Goal: Information Seeking & Learning: Learn about a topic

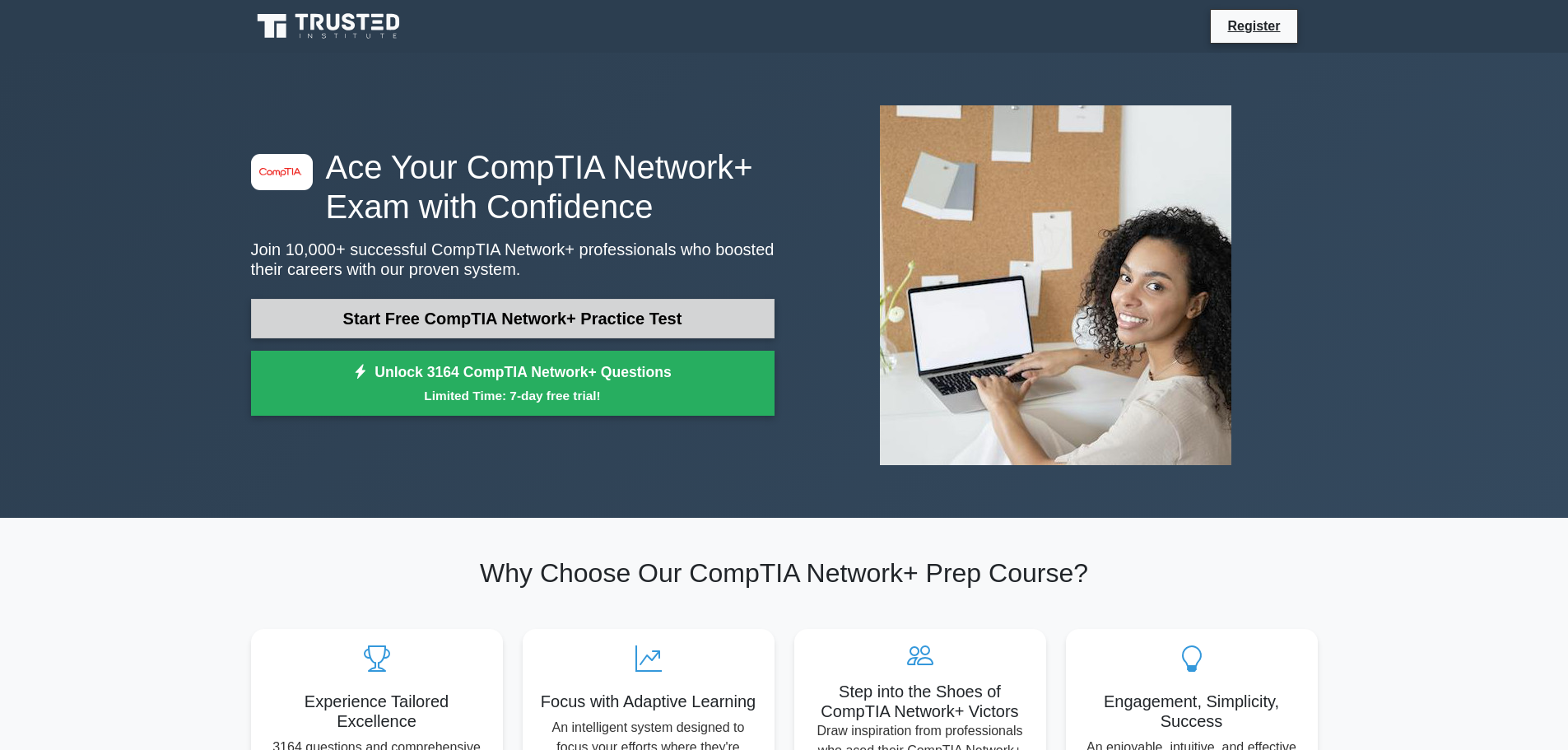
click at [520, 314] on link "Start Free CompTIA Network+ Practice Test" at bounding box center [512, 318] width 524 height 40
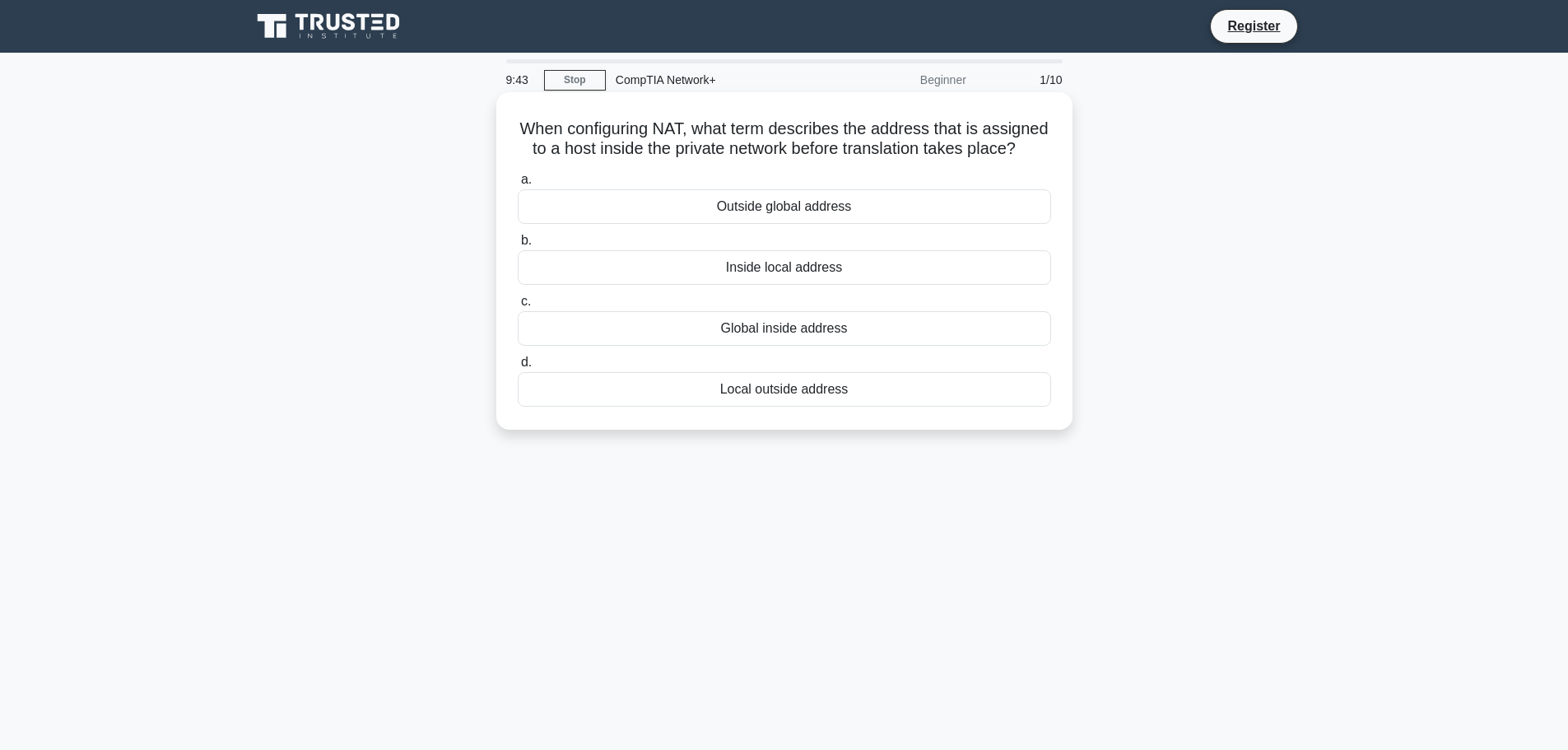
click at [784, 281] on div "Inside local address" at bounding box center [784, 267] width 534 height 34
click at [518, 246] on input "b. Inside local address" at bounding box center [518, 240] width 0 height 11
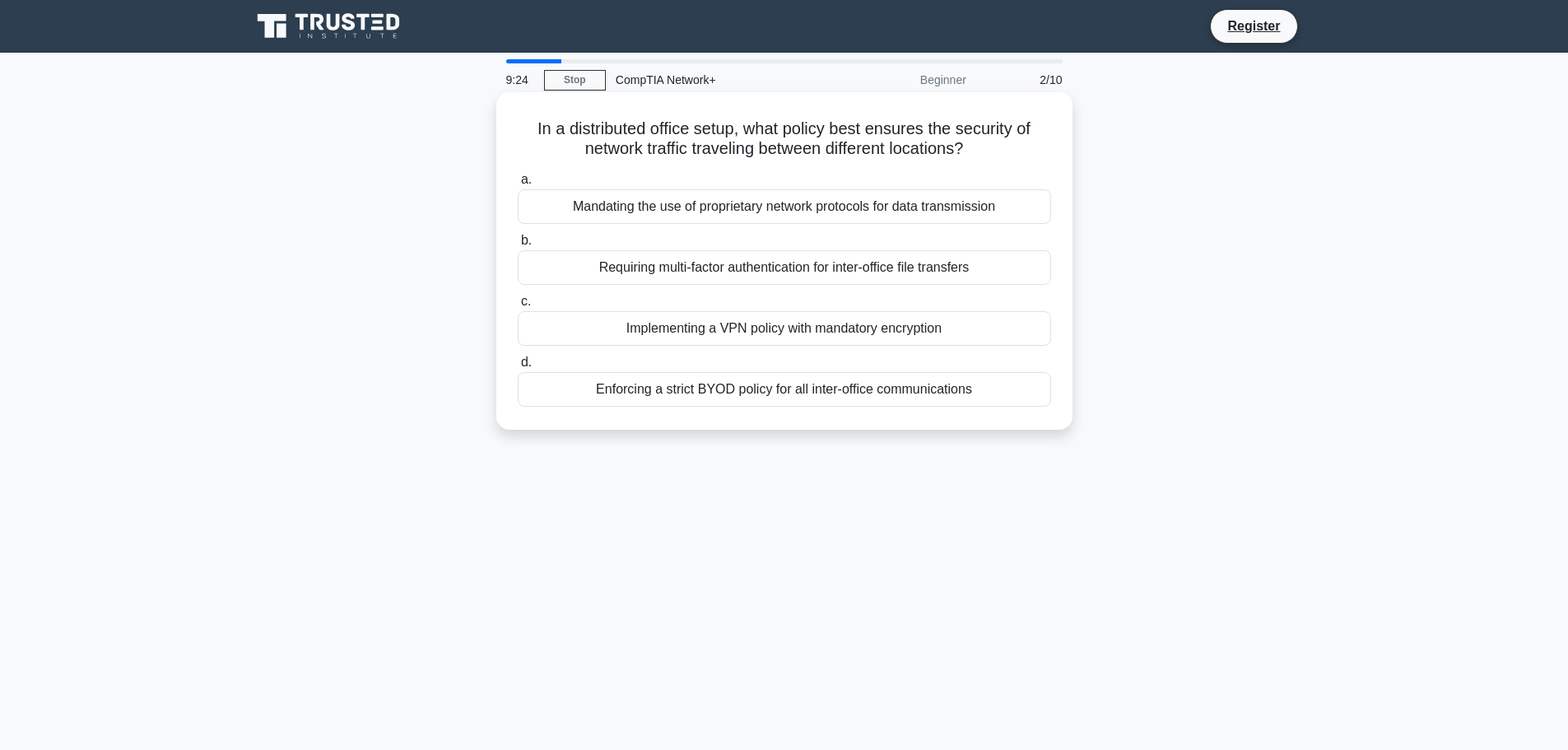
click at [768, 324] on div "Implementing a VPN policy with mandatory encryption" at bounding box center [784, 328] width 534 height 34
click at [518, 307] on input "c. Implementing a VPN policy with mandatory encryption" at bounding box center [518, 301] width 0 height 11
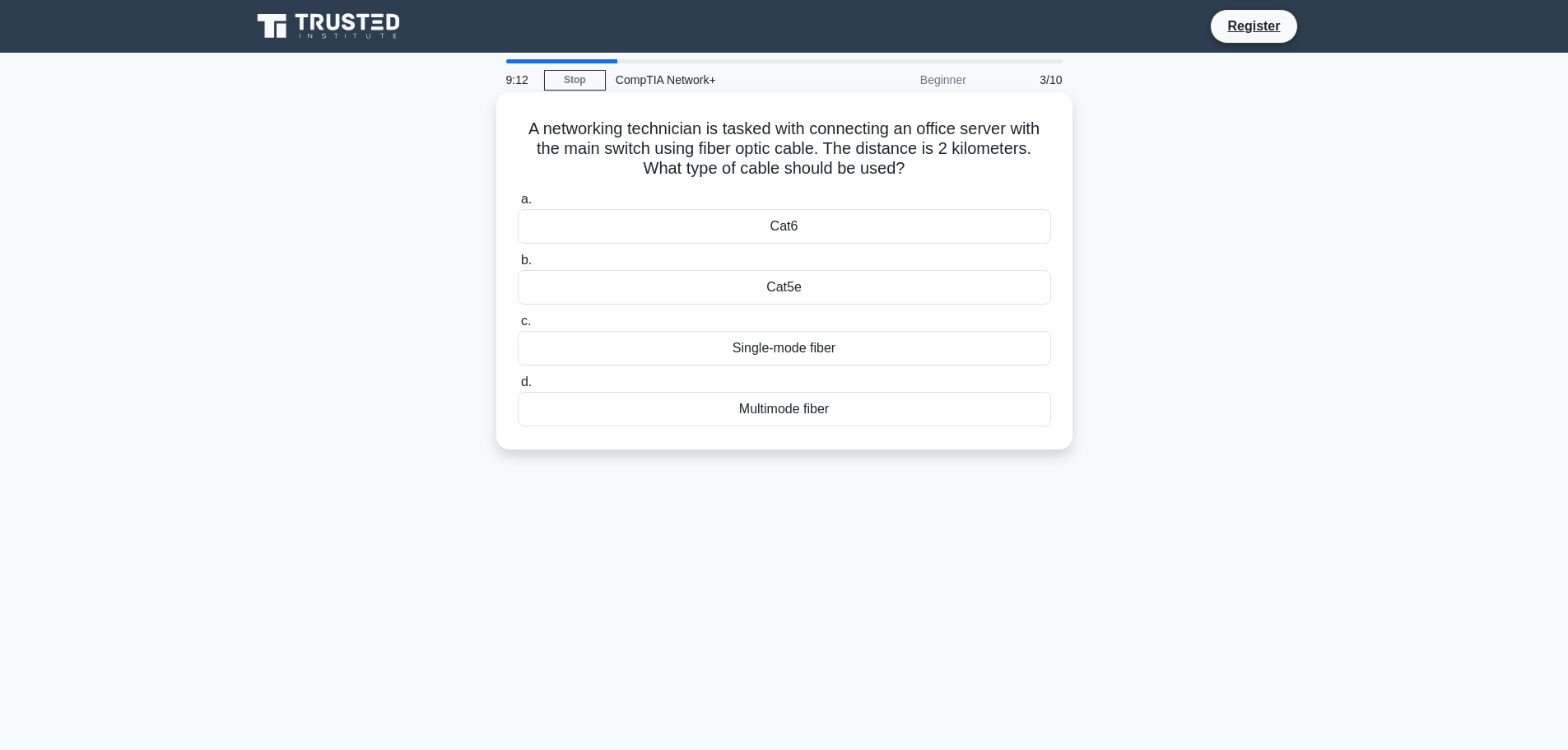
click at [740, 349] on div "Single-mode fiber" at bounding box center [784, 348] width 534 height 34
click at [518, 327] on input "c. Single-mode fiber" at bounding box center [518, 322] width 0 height 11
click at [781, 404] on div "Pay-as-you-go Model" at bounding box center [784, 408] width 534 height 34
click at [518, 388] on input "d. Pay-as-you-go Model" at bounding box center [518, 383] width 0 height 11
click at [814, 348] on div "Dedicated Leased Line" at bounding box center [784, 348] width 534 height 34
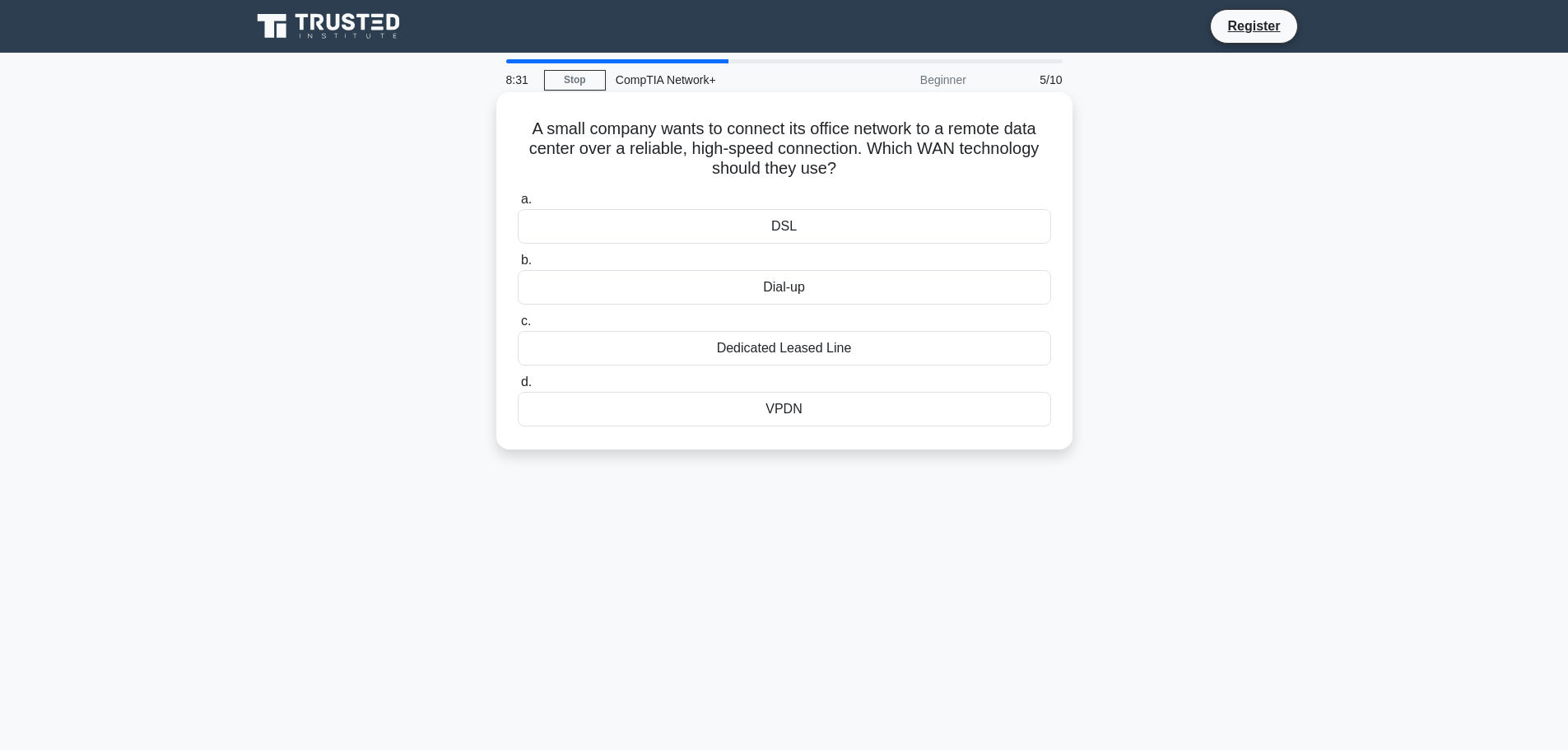
click at [518, 327] on input "c. Dedicated Leased Line" at bounding box center [518, 322] width 0 height 11
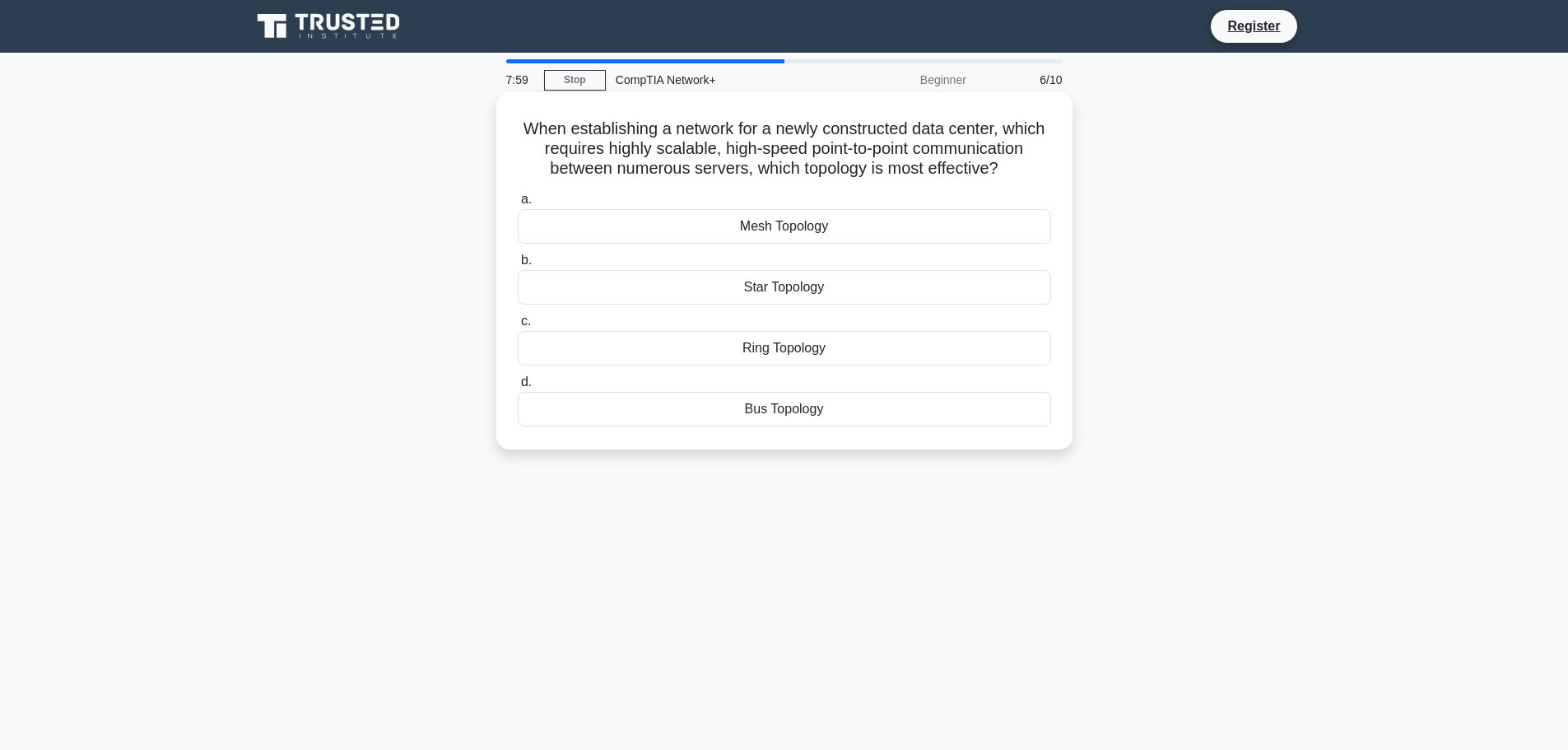
click at [779, 223] on div "Mesh Topology" at bounding box center [784, 226] width 534 height 34
click at [518, 205] on input "a. Mesh Topology" at bounding box center [518, 200] width 0 height 11
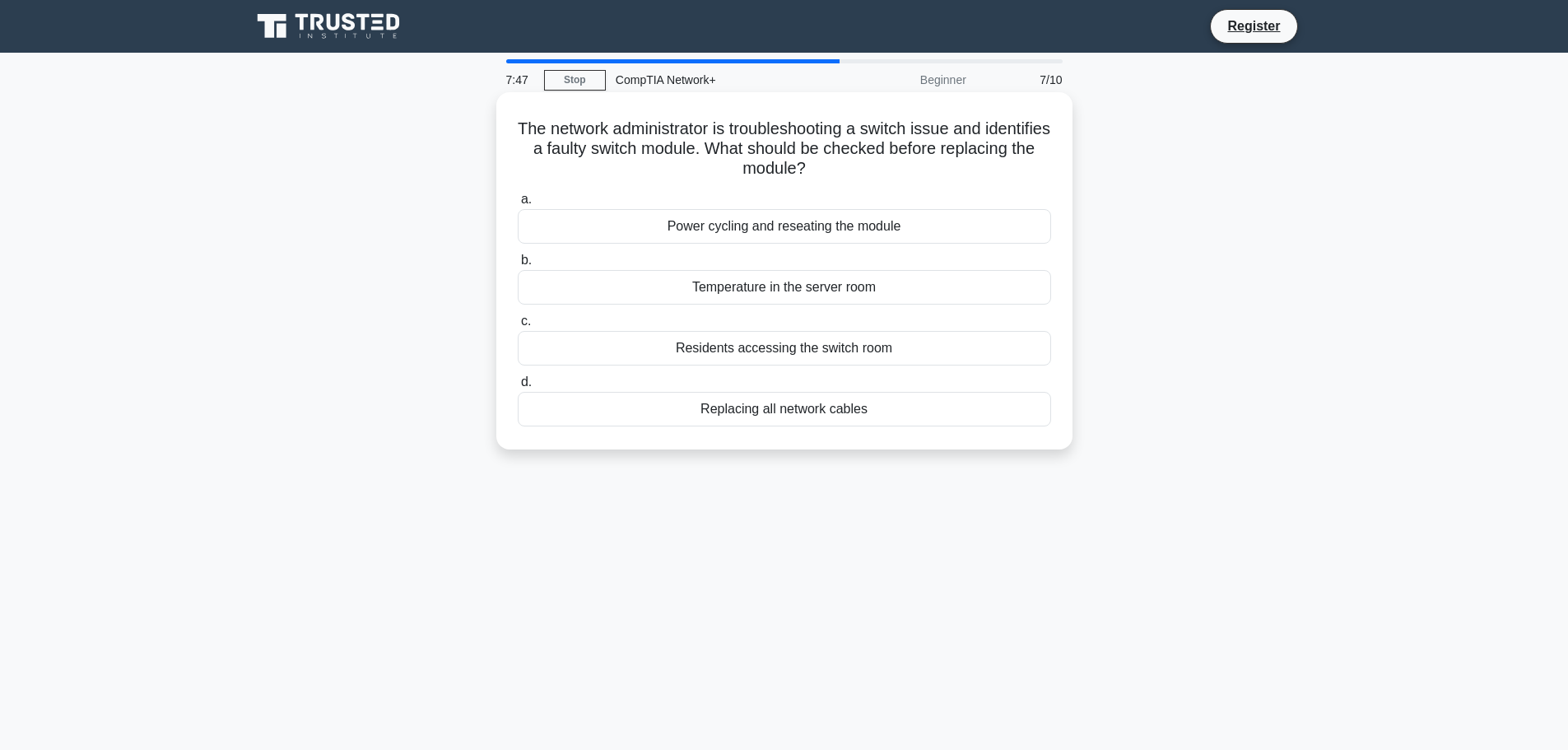
click at [787, 231] on div "Power cycling and reseating the module" at bounding box center [784, 226] width 534 height 34
click at [518, 205] on input "a. Power cycling and reseating the module" at bounding box center [518, 200] width 0 height 11
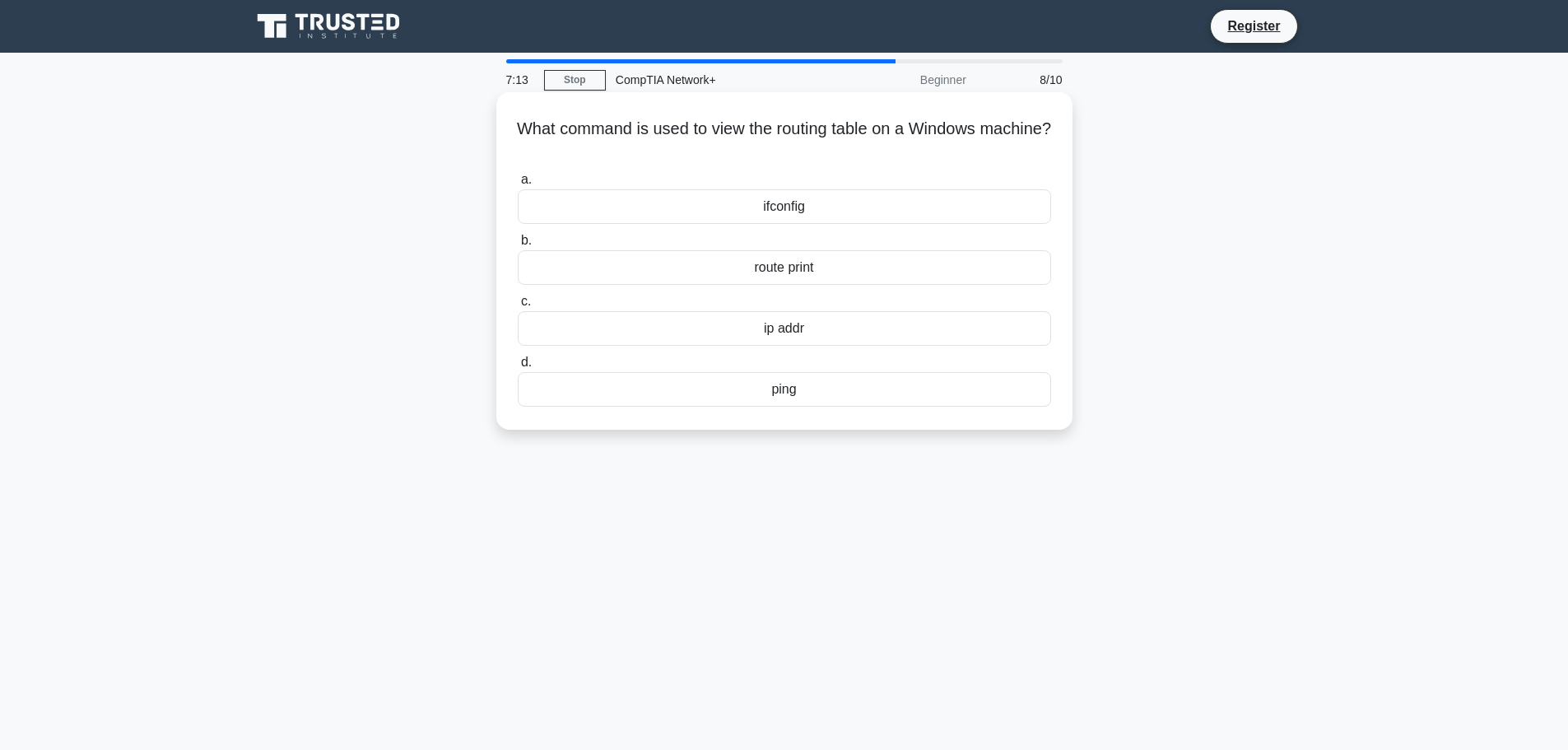
click at [844, 267] on div "route print" at bounding box center [784, 267] width 534 height 34
click at [518, 246] on input "b. route print" at bounding box center [518, 240] width 0 height 11
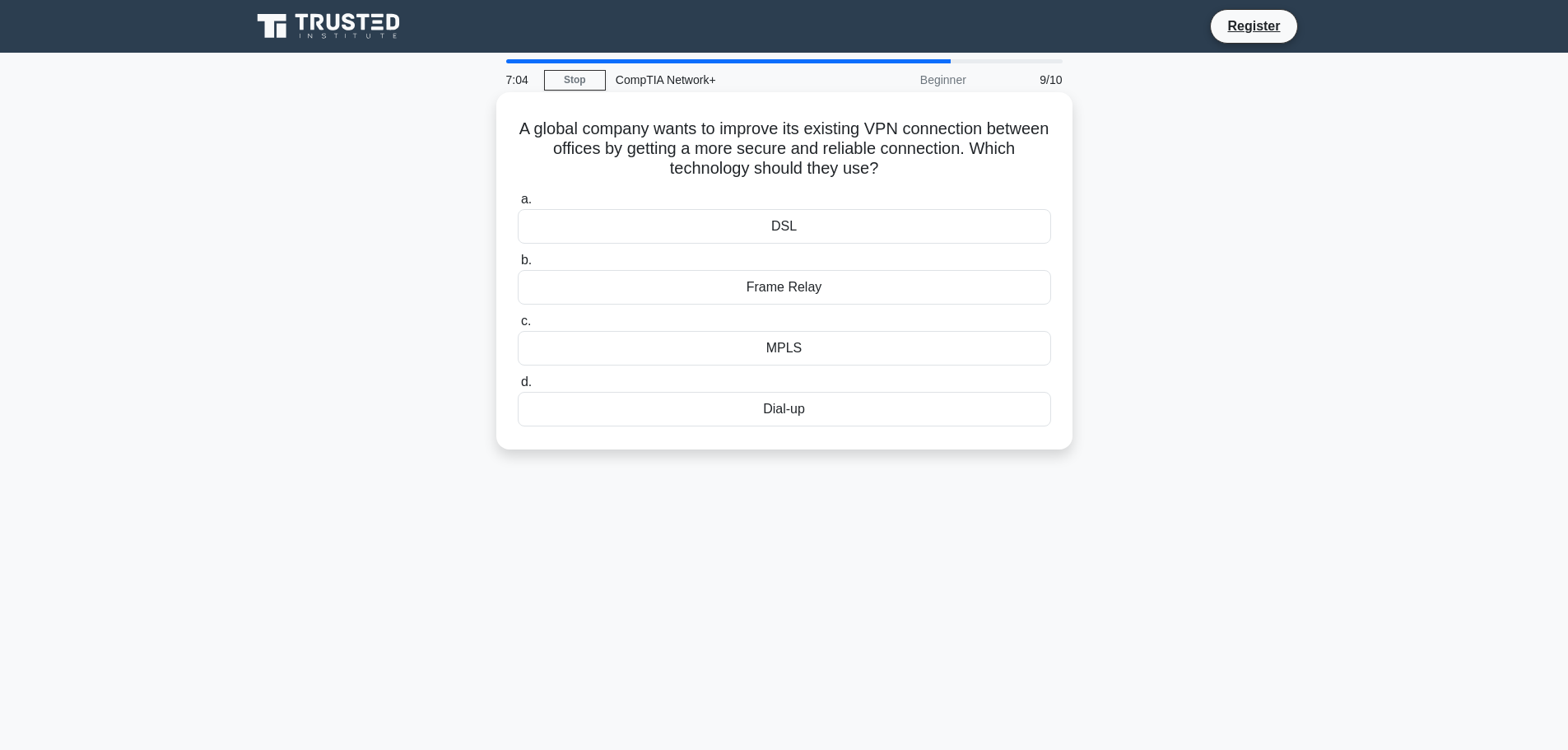
click at [788, 344] on div "MPLS" at bounding box center [784, 348] width 534 height 34
click at [518, 327] on input "c. MPLS" at bounding box center [518, 322] width 0 height 11
click at [832, 227] on div "Global Unicast" at bounding box center [784, 226] width 534 height 34
click at [518, 205] on input "a. Global Unicast" at bounding box center [518, 200] width 0 height 11
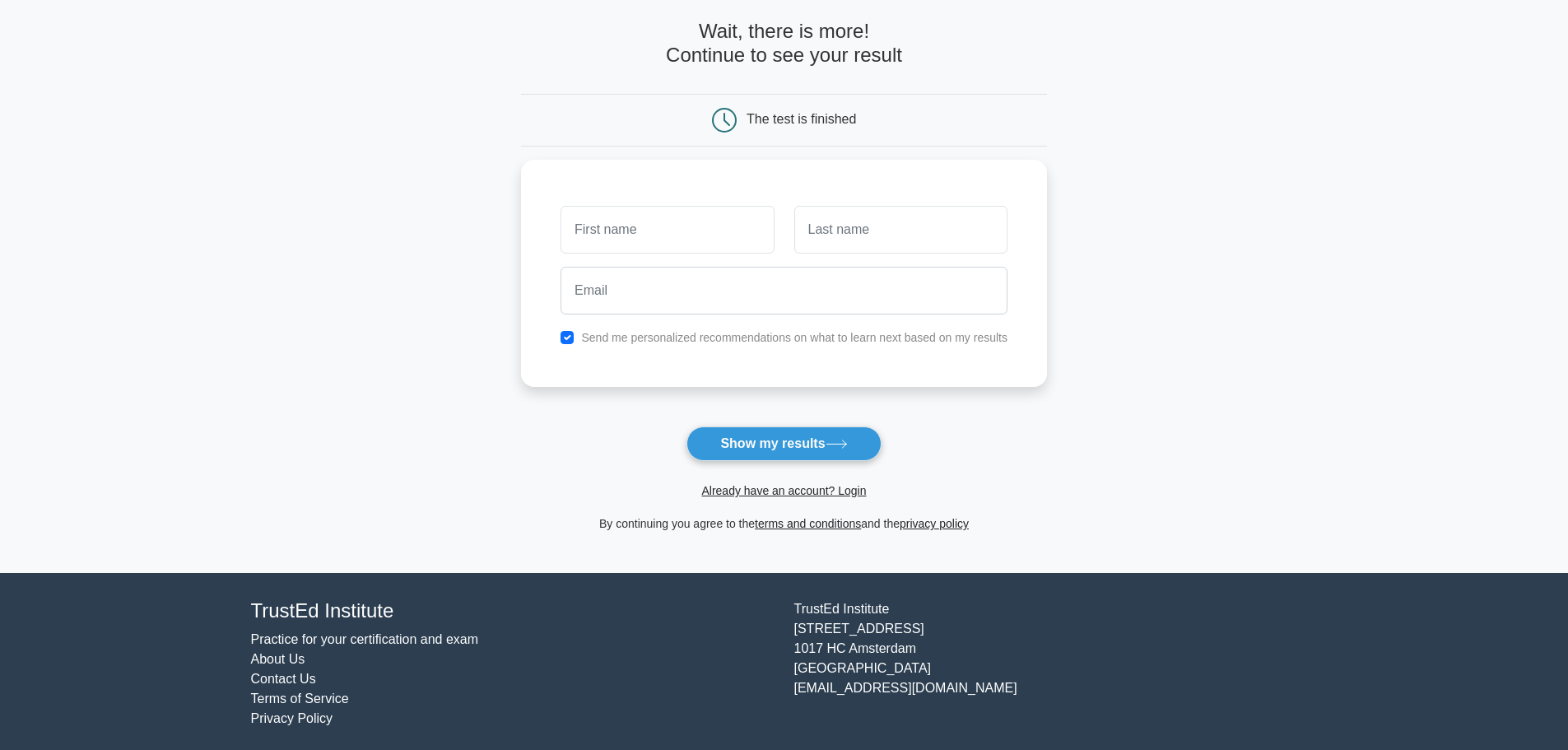
scroll to position [79, 0]
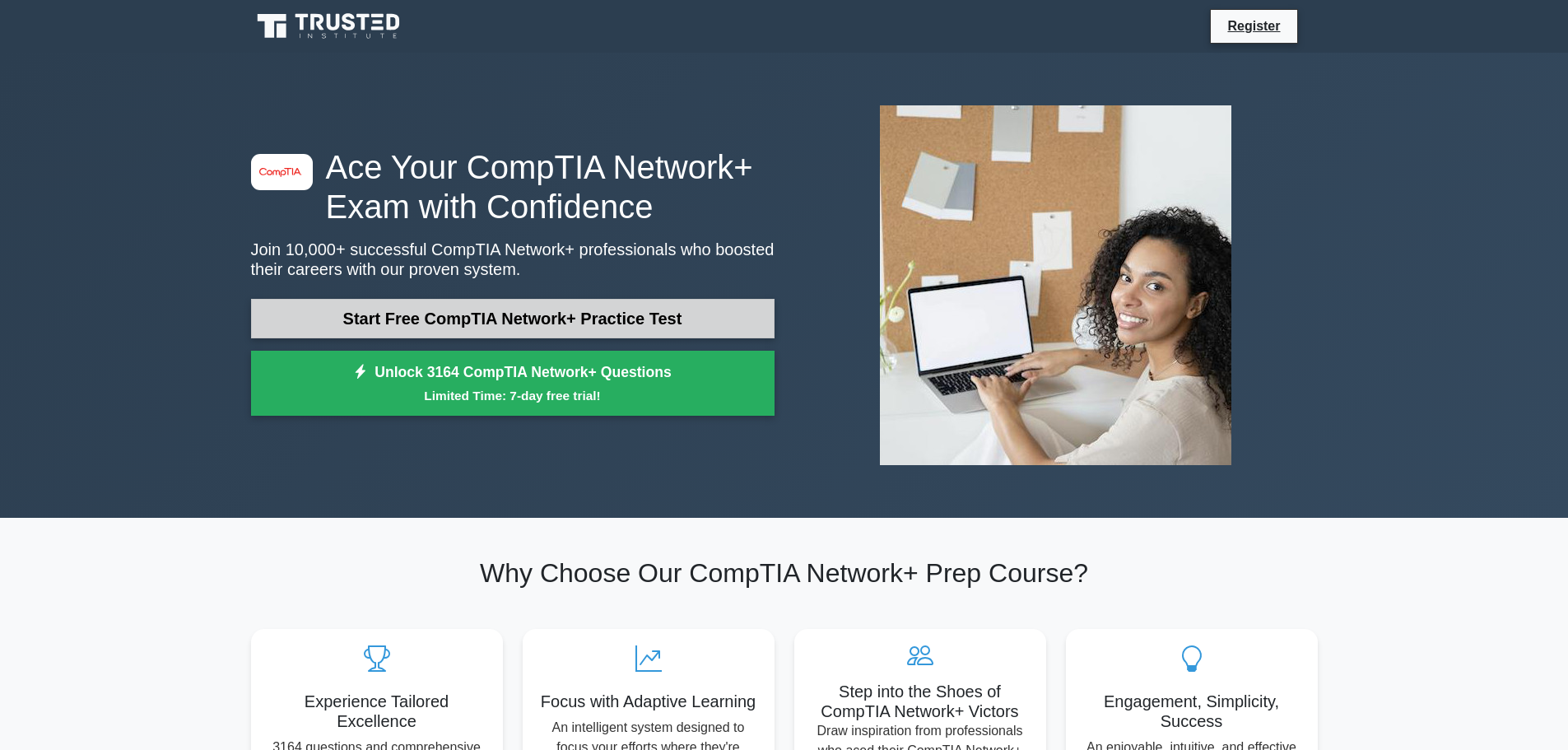
click at [647, 318] on link "Start Free CompTIA Network+ Practice Test" at bounding box center [512, 318] width 524 height 40
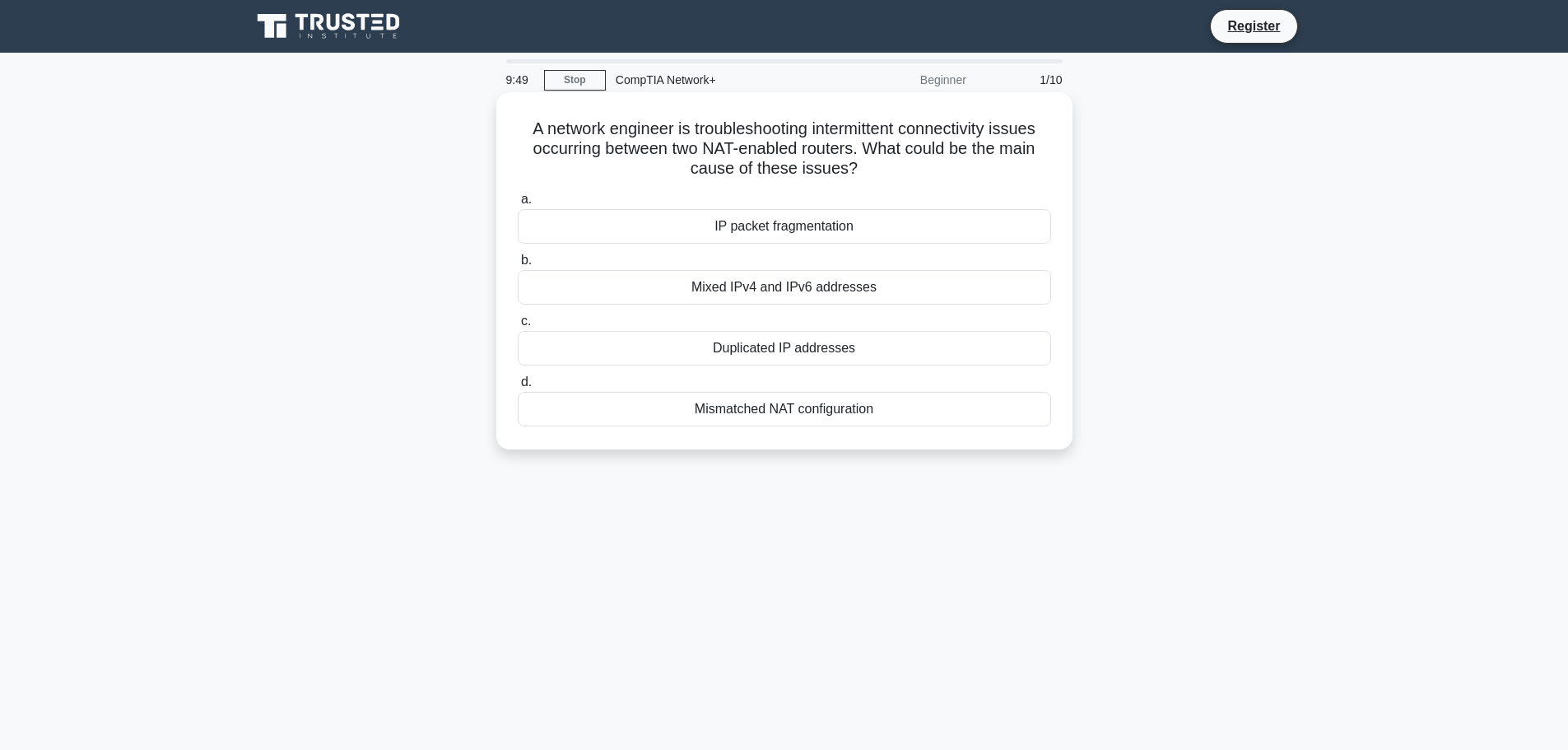
click at [753, 410] on div "Mismatched NAT configuration" at bounding box center [784, 408] width 534 height 34
click at [518, 388] on input "d. Mismatched NAT configuration" at bounding box center [518, 383] width 0 height 11
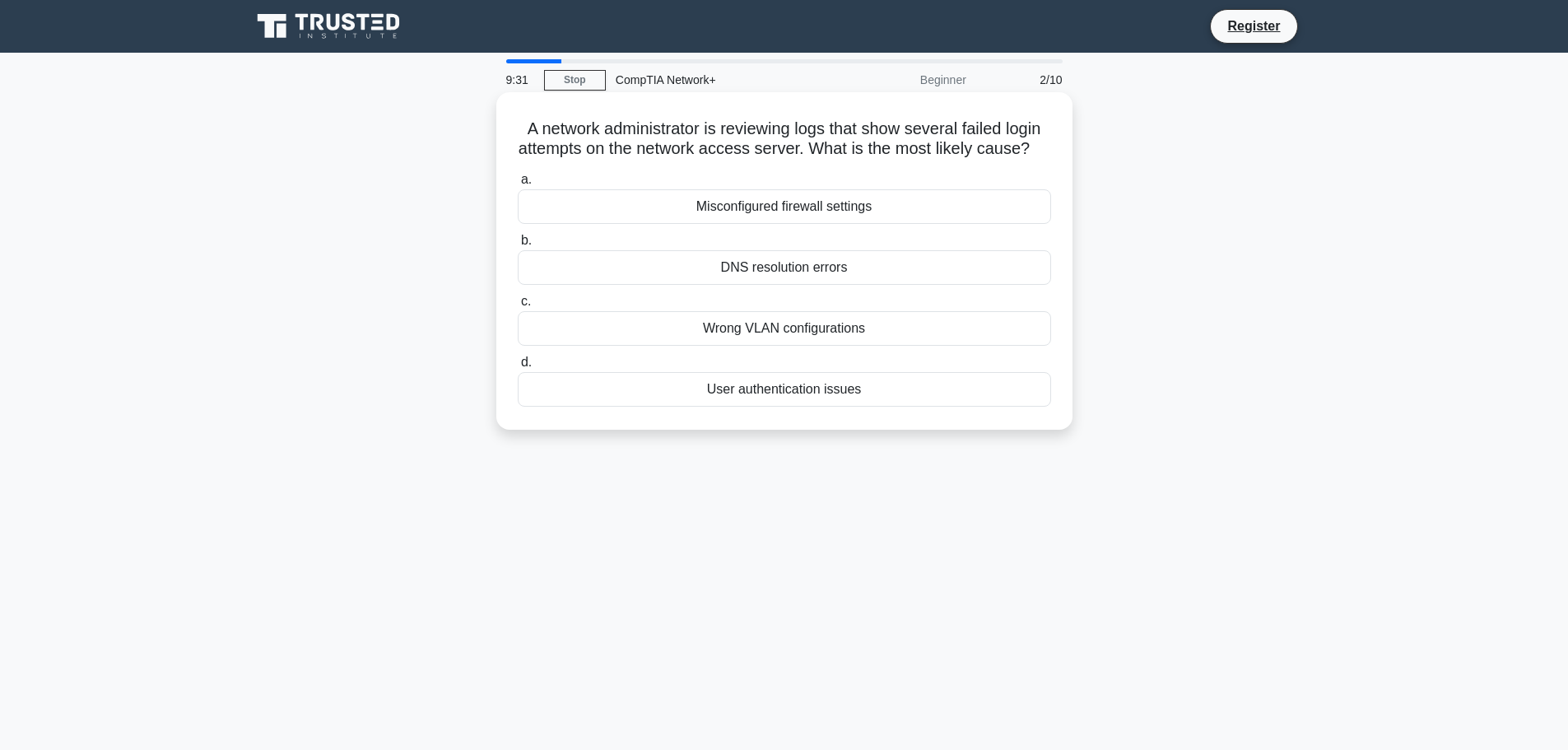
click at [841, 406] on div "User authentication issues" at bounding box center [784, 389] width 534 height 34
click at [518, 367] on input "d. User authentication issues" at bounding box center [518, 362] width 0 height 11
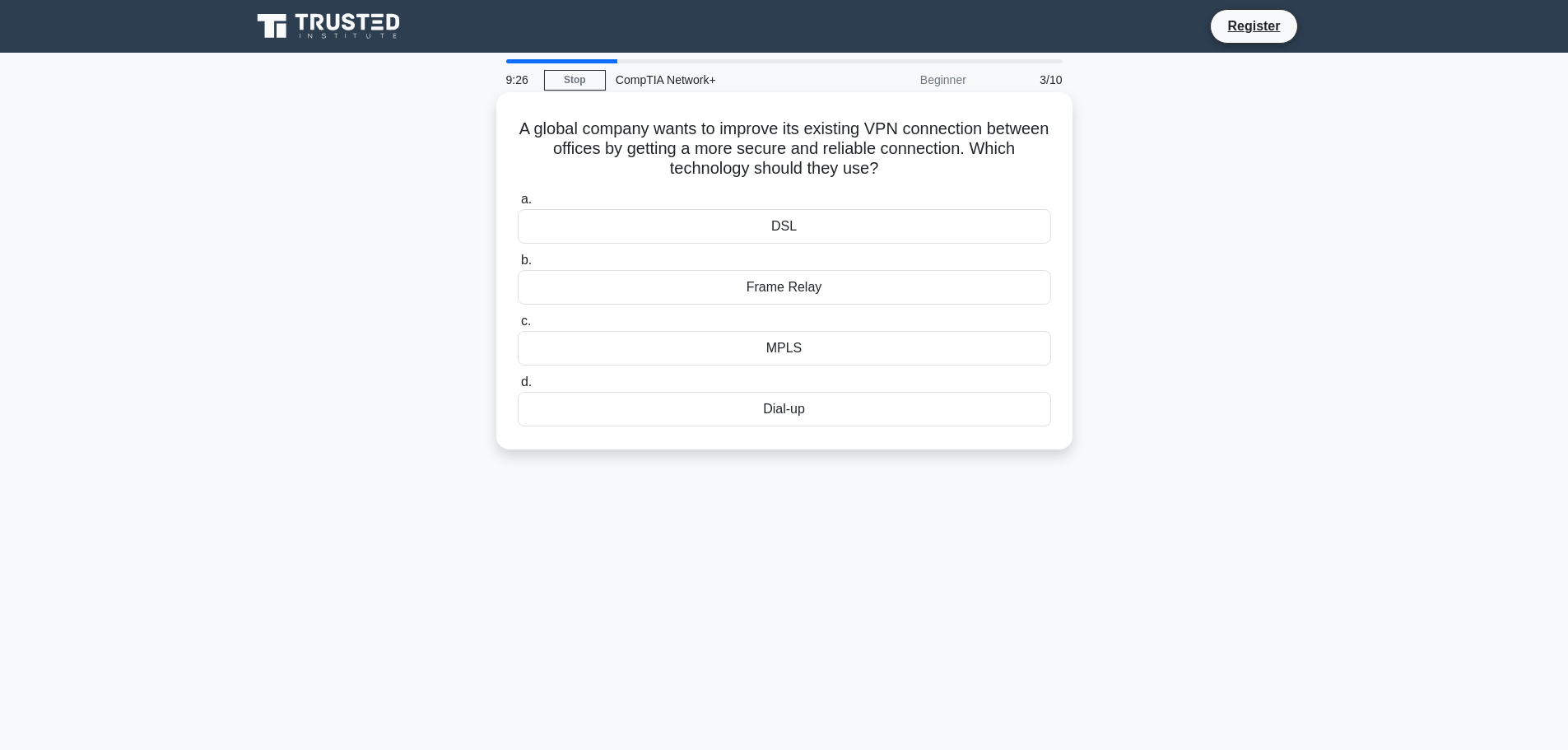
click at [812, 342] on div "MPLS" at bounding box center [784, 348] width 534 height 34
click at [518, 327] on input "c. MPLS" at bounding box center [518, 322] width 0 height 11
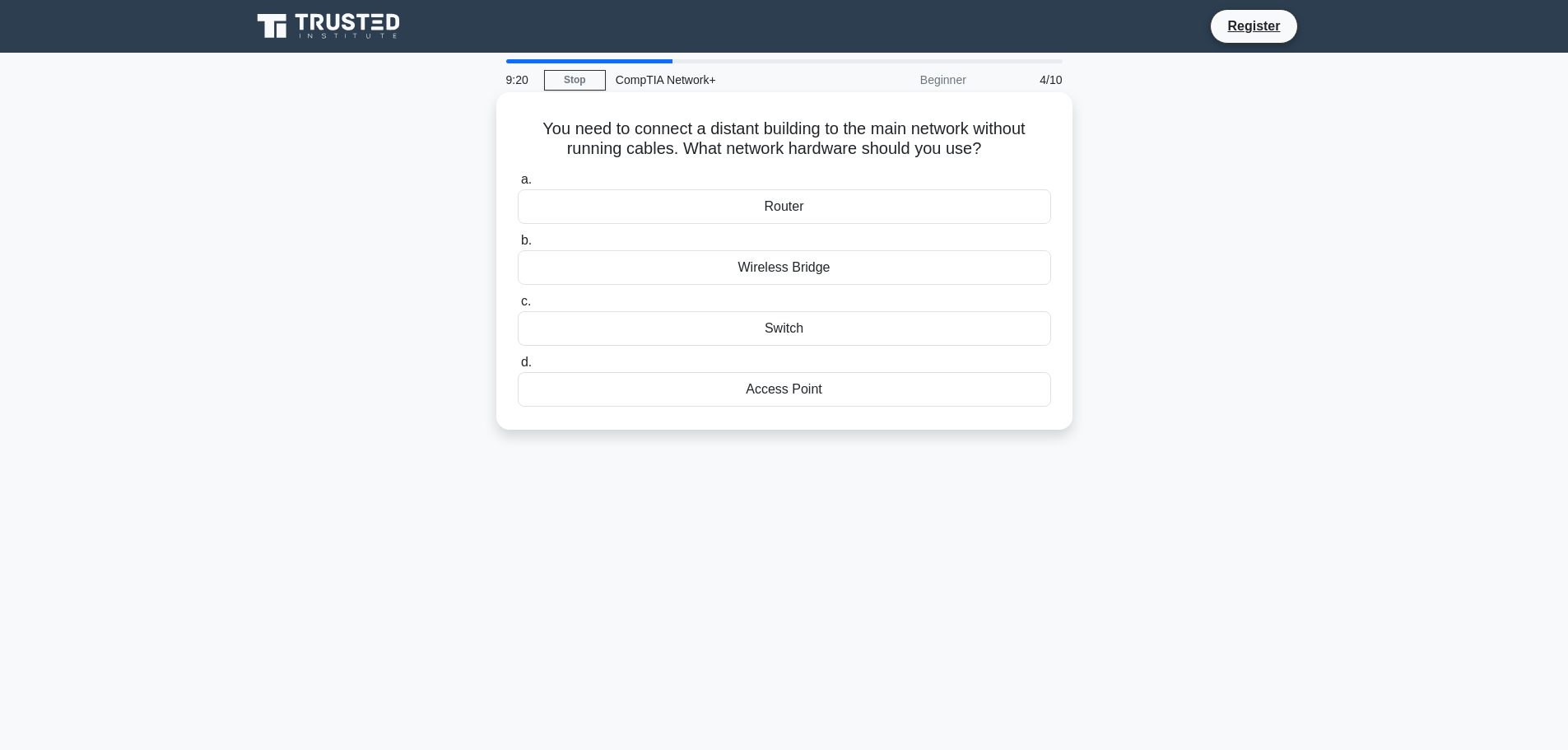
click at [815, 263] on div "Wireless Bridge" at bounding box center [784, 267] width 534 height 34
click at [518, 246] on input "b. Wireless Bridge" at bounding box center [518, 240] width 0 height 11
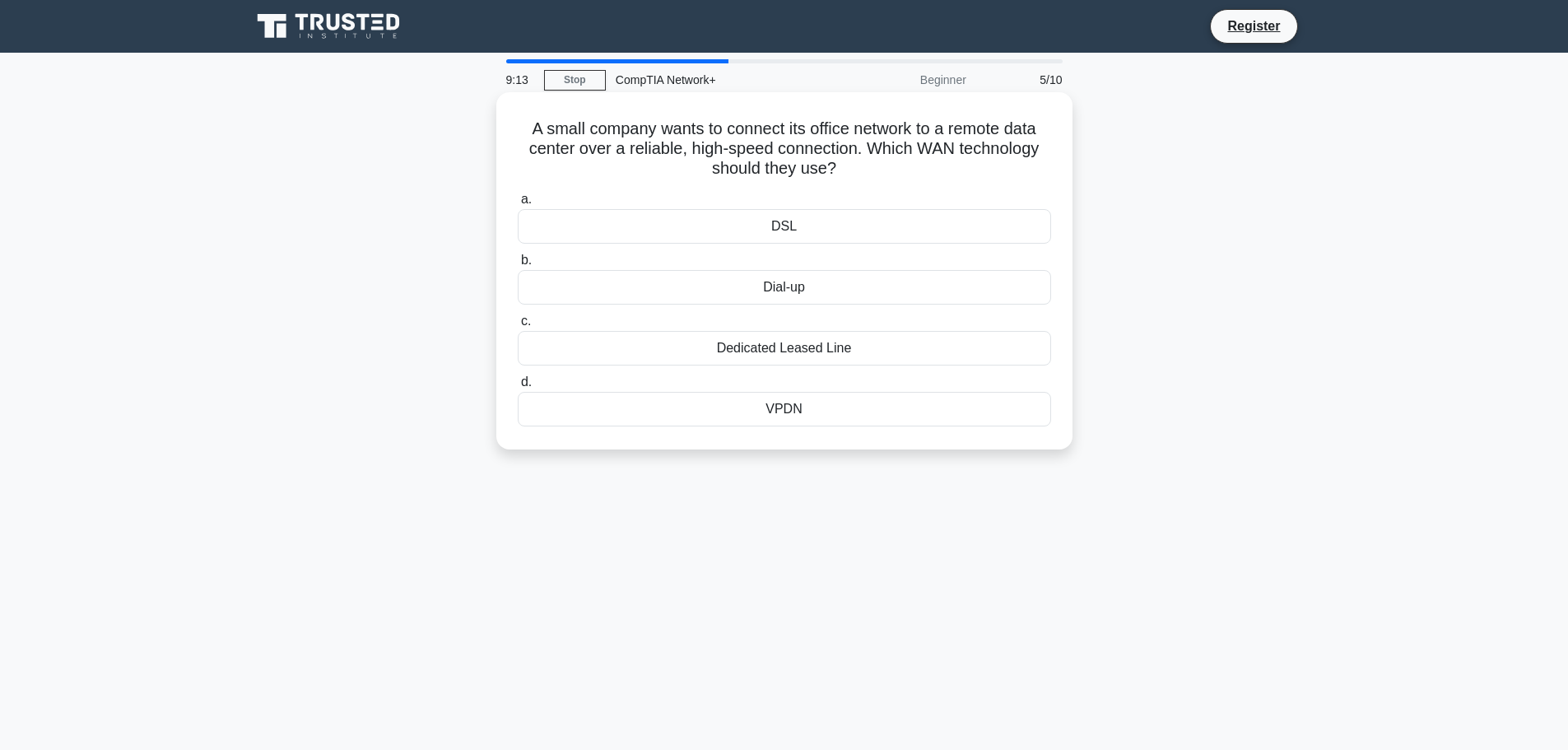
click at [873, 349] on div "Dedicated Leased Line" at bounding box center [784, 348] width 534 height 34
click at [518, 327] on input "c. Dedicated Leased Line" at bounding box center [518, 322] width 0 height 11
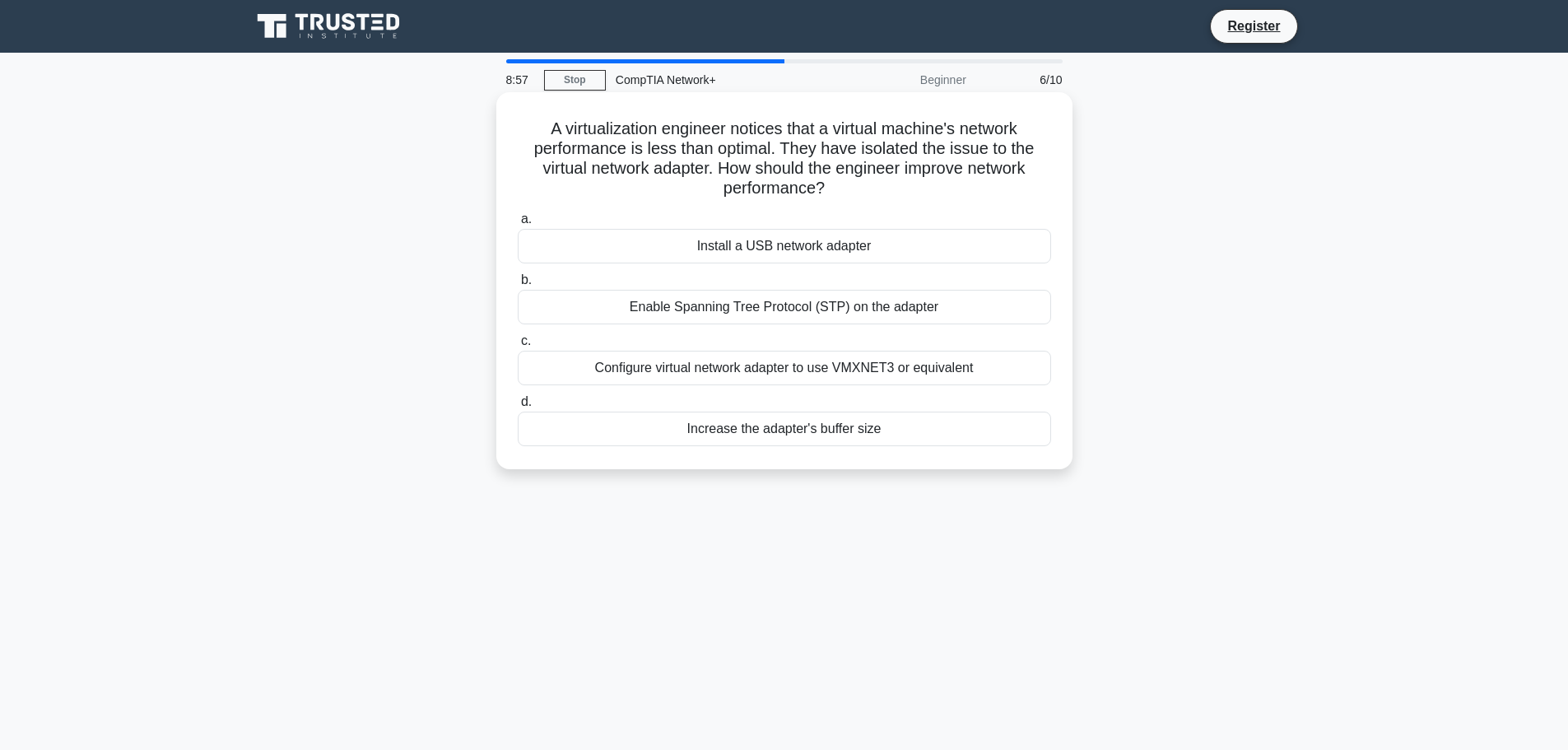
click at [854, 423] on div "Increase the adapter's buffer size" at bounding box center [784, 428] width 534 height 34
click at [518, 407] on input "d. Increase the adapter's buffer size" at bounding box center [518, 402] width 0 height 11
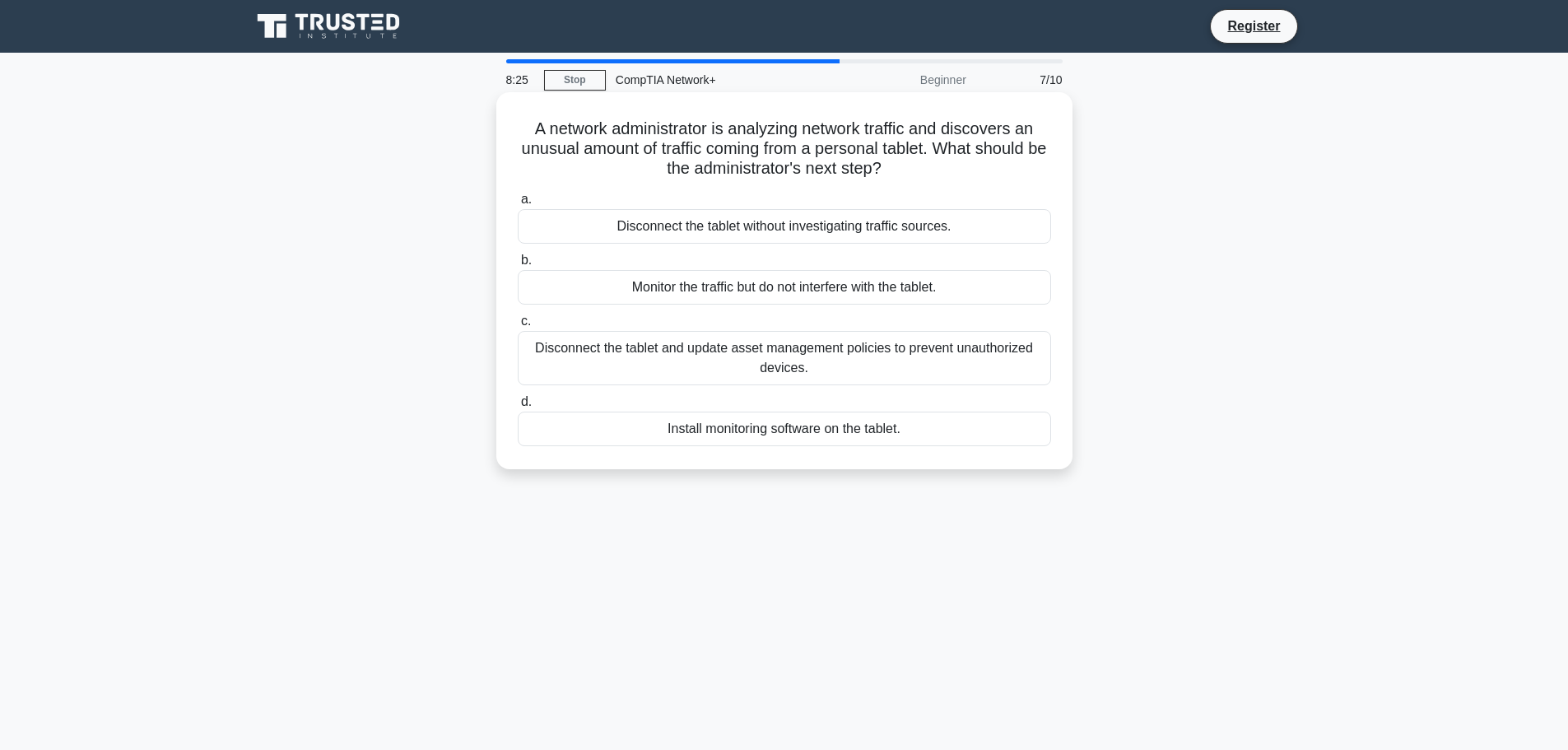
click at [838, 292] on div "Monitor the traffic but do not interfere with the tablet." at bounding box center [784, 287] width 534 height 34
click at [518, 266] on input "b. Monitor the traffic but do not interfere with the tablet." at bounding box center [518, 261] width 0 height 11
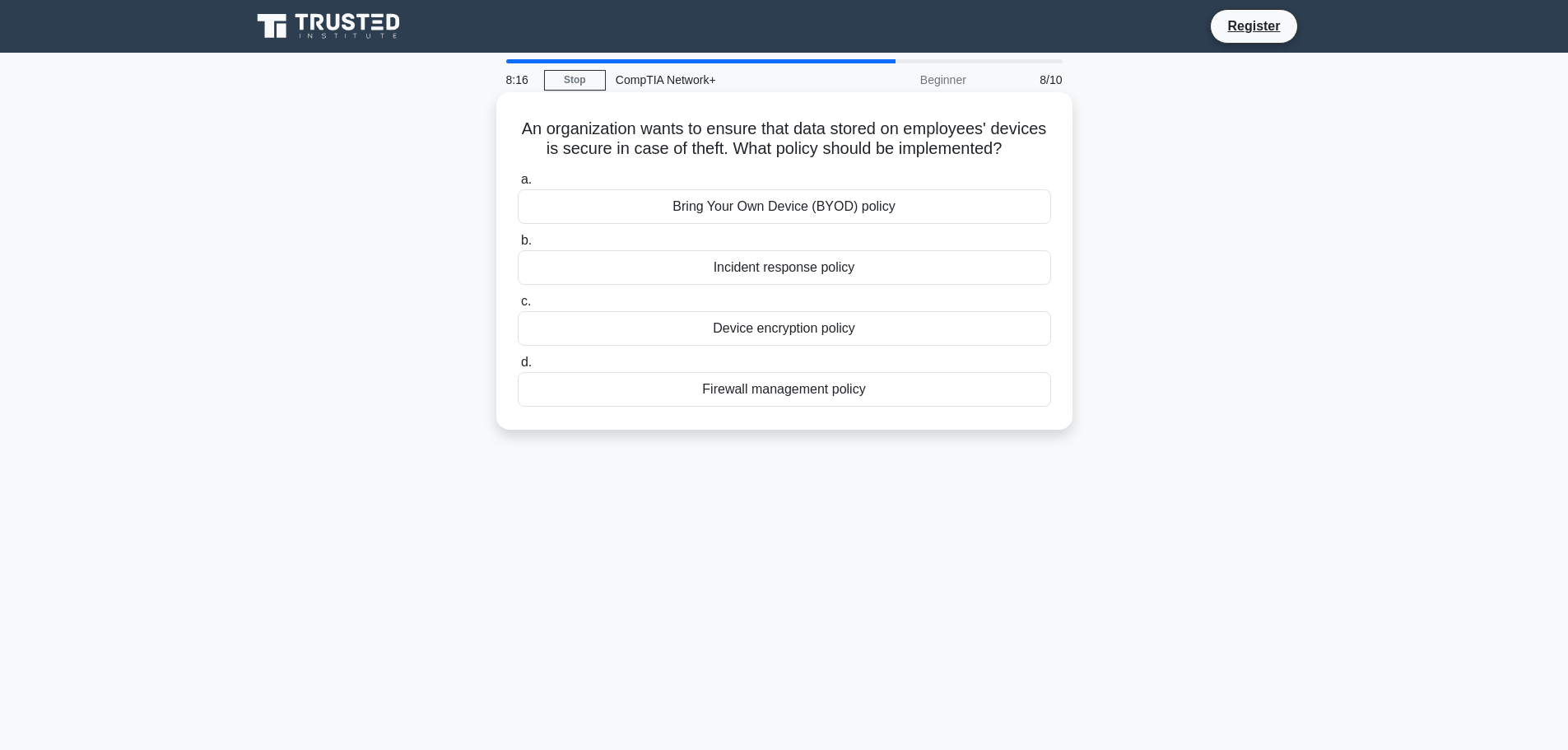
click at [837, 223] on div "Bring Your Own Device (BYOD) policy" at bounding box center [784, 206] width 534 height 34
click at [518, 186] on input "a. Bring Your Own Device (BYOD) policy" at bounding box center [518, 180] width 0 height 11
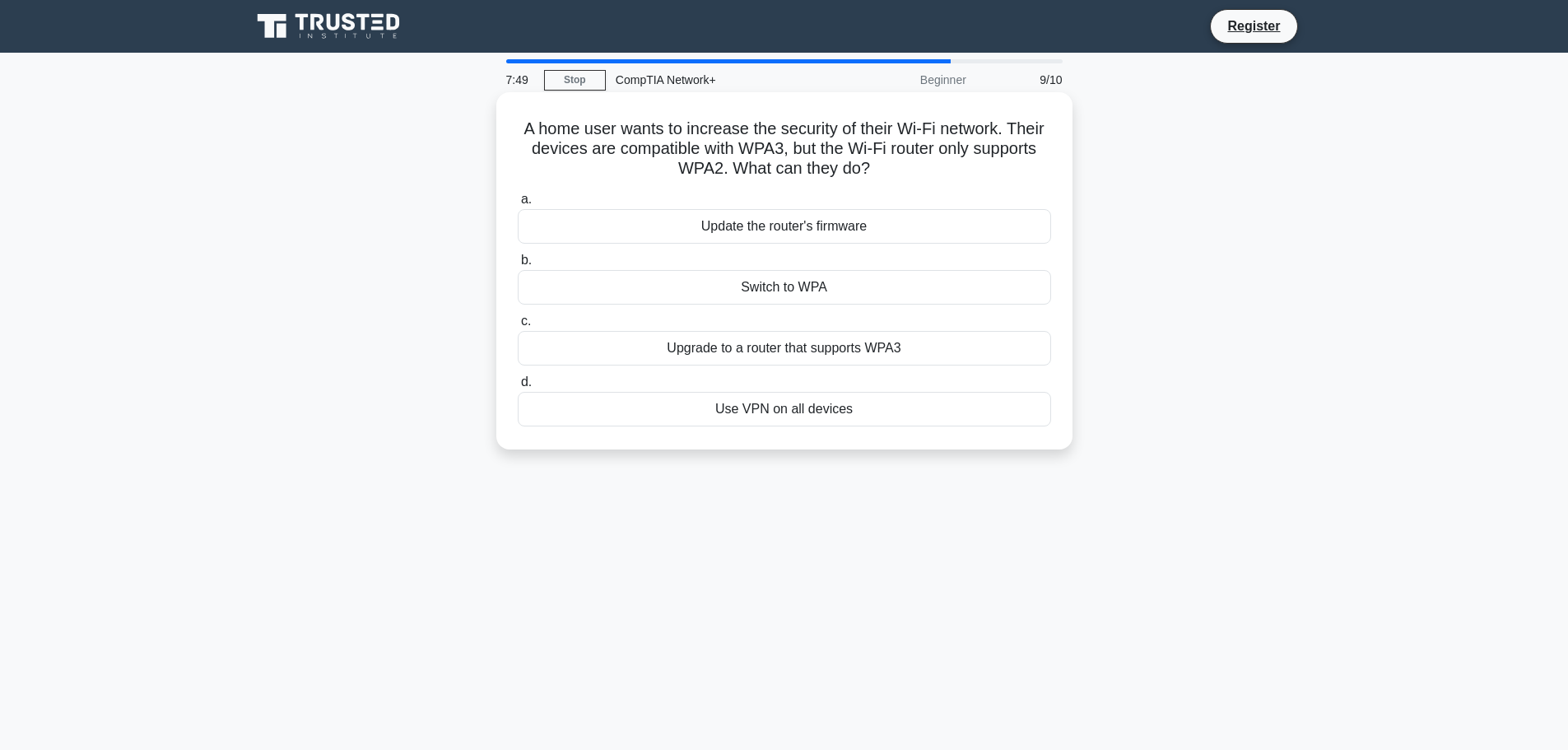
click at [873, 353] on div "Upgrade to a router that supports WPA3" at bounding box center [784, 348] width 534 height 34
click at [518, 327] on input "c. Upgrade to a router that supports WPA3" at bounding box center [518, 322] width 0 height 11
click at [803, 413] on div "SSL VPN" at bounding box center [784, 408] width 534 height 34
click at [518, 388] on input "d. SSL VPN" at bounding box center [518, 383] width 0 height 11
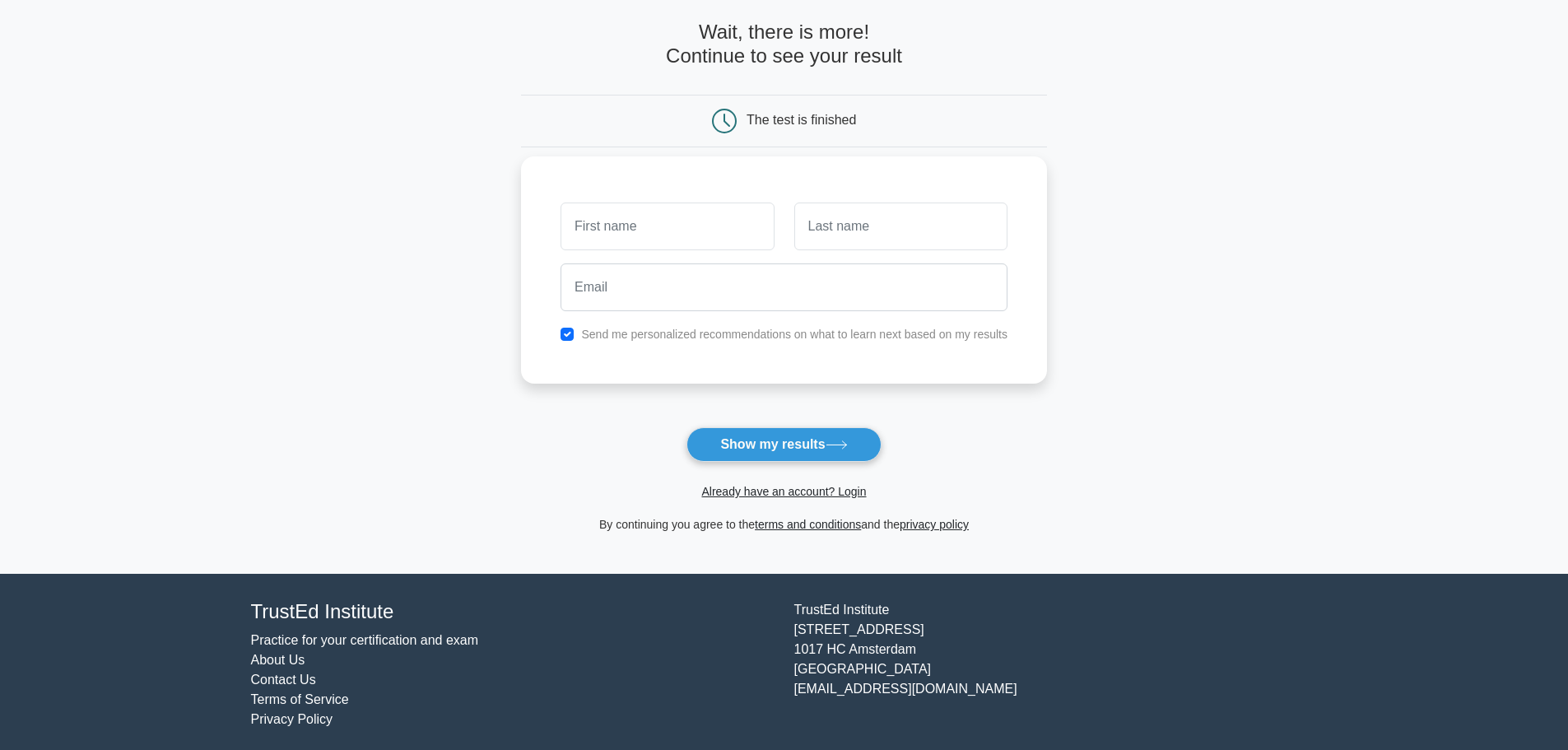
scroll to position [79, 0]
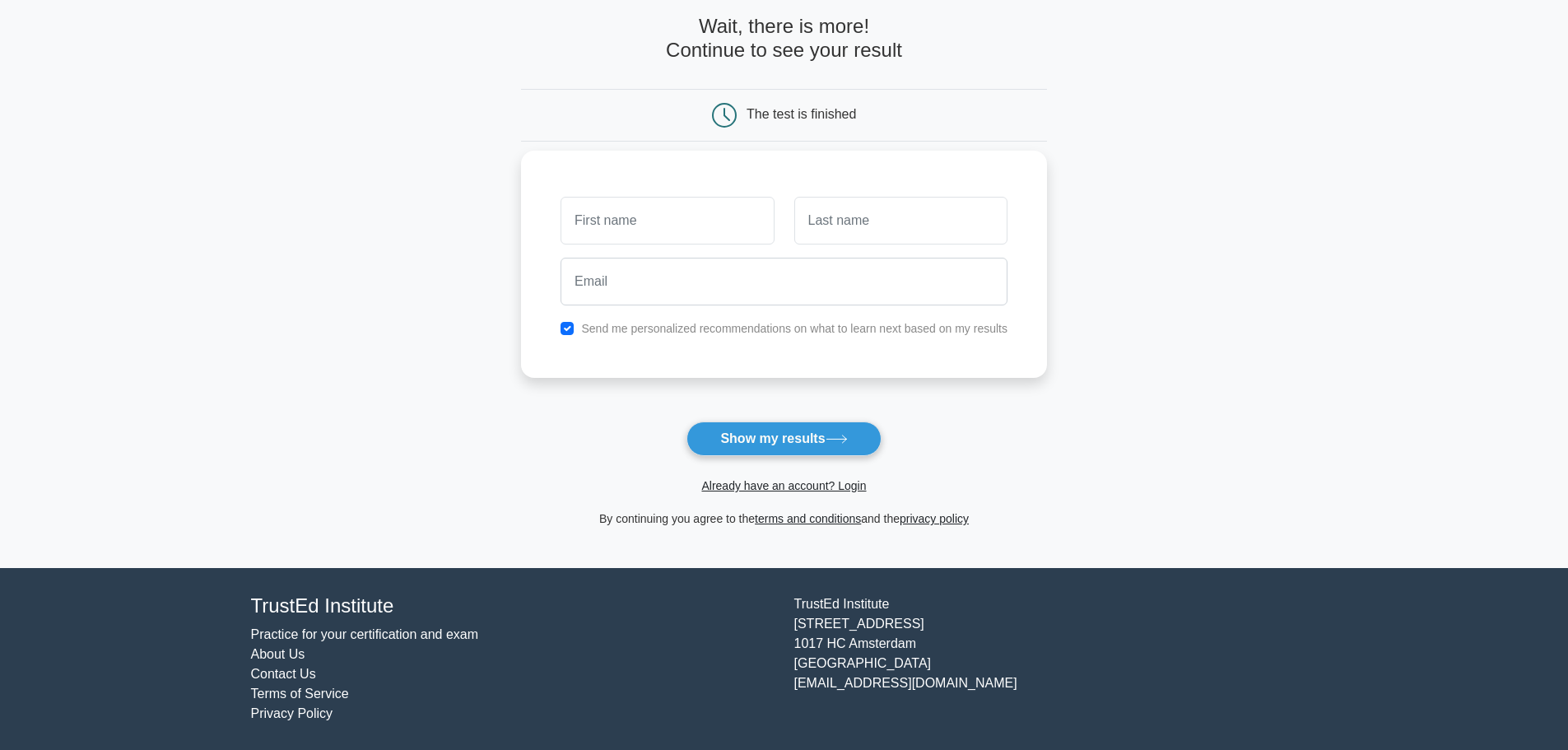
click at [624, 323] on label "Send me personalized recommendations on what to learn next based on my results" at bounding box center [794, 328] width 427 height 13
click at [571, 333] on input "checkbox" at bounding box center [566, 328] width 13 height 13
checkbox input "false"
click at [784, 435] on button "Show my results" at bounding box center [784, 438] width 194 height 34
click at [966, 186] on div "Send me personalized recommendations on what to learn next based on my results" at bounding box center [784, 263] width 526 height 227
